Goal: Task Accomplishment & Management: Manage account settings

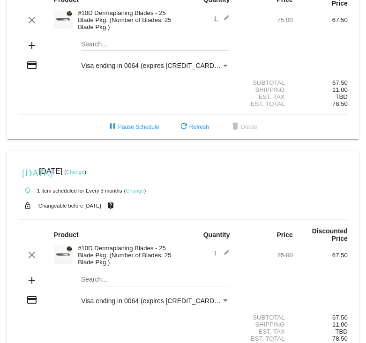
scroll to position [107, 0]
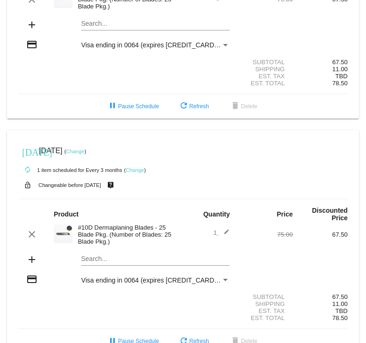
click at [132, 173] on link "Change" at bounding box center [135, 170] width 18 height 6
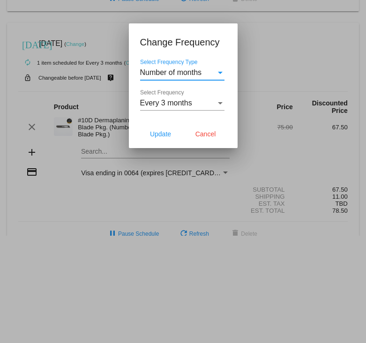
click at [188, 104] on span "Every 3 months" at bounding box center [166, 103] width 52 height 8
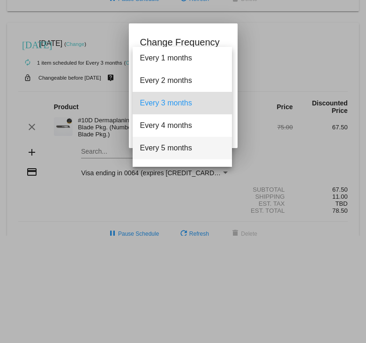
click at [181, 147] on span "Every 5 months" at bounding box center [182, 148] width 84 height 23
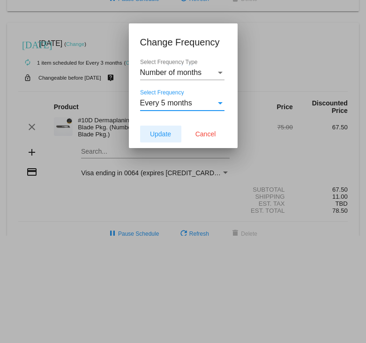
click at [159, 135] on span "Update" at bounding box center [160, 134] width 21 height 8
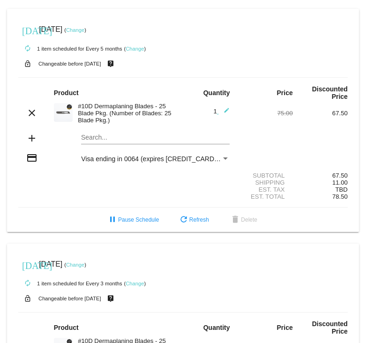
scroll to position [229, 0]
click at [84, 32] on link "Change" at bounding box center [75, 30] width 18 height 6
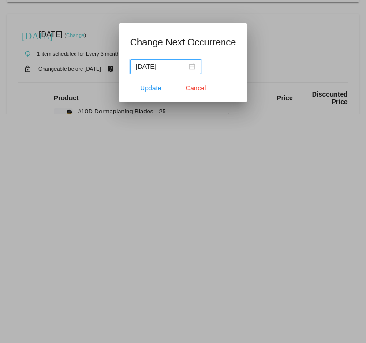
click at [161, 68] on input "[DATE]" at bounding box center [161, 66] width 51 height 10
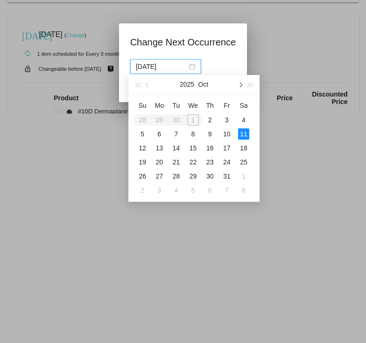
click at [241, 88] on button "button" at bounding box center [240, 84] width 10 height 19
click at [160, 116] on div "1" at bounding box center [159, 119] width 11 height 11
type input "[DATE]"
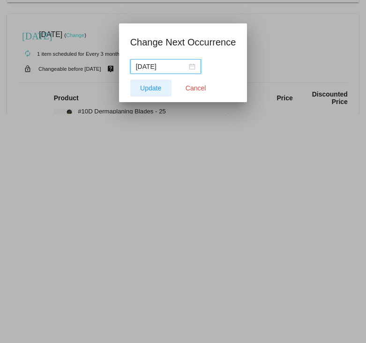
click at [155, 86] on span "Update" at bounding box center [150, 88] width 21 height 8
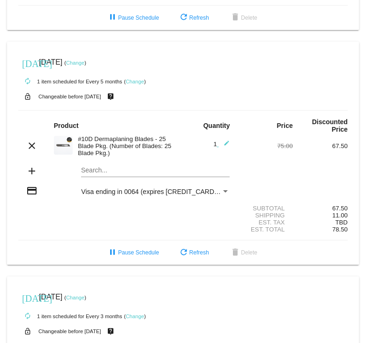
scroll to position [198, 0]
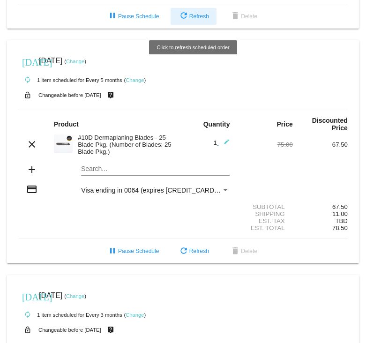
click at [198, 18] on span "refresh Refresh" at bounding box center [193, 16] width 31 height 7
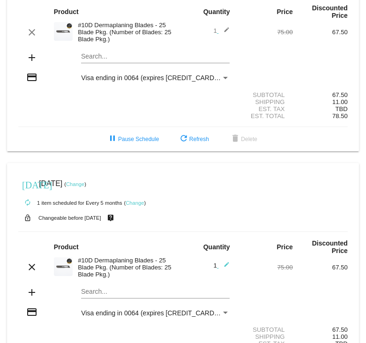
scroll to position [0, 0]
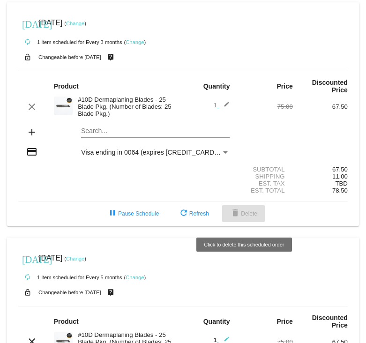
click at [240, 218] on mat-icon "delete" at bounding box center [235, 213] width 11 height 11
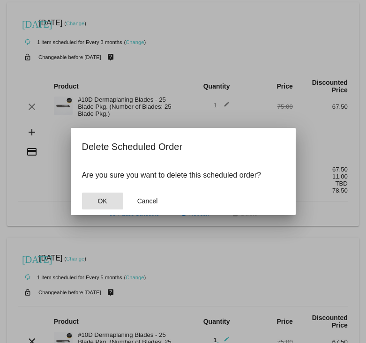
click at [107, 198] on span "OK" at bounding box center [102, 202] width 9 height 8
